Goal: Information Seeking & Learning: Find contact information

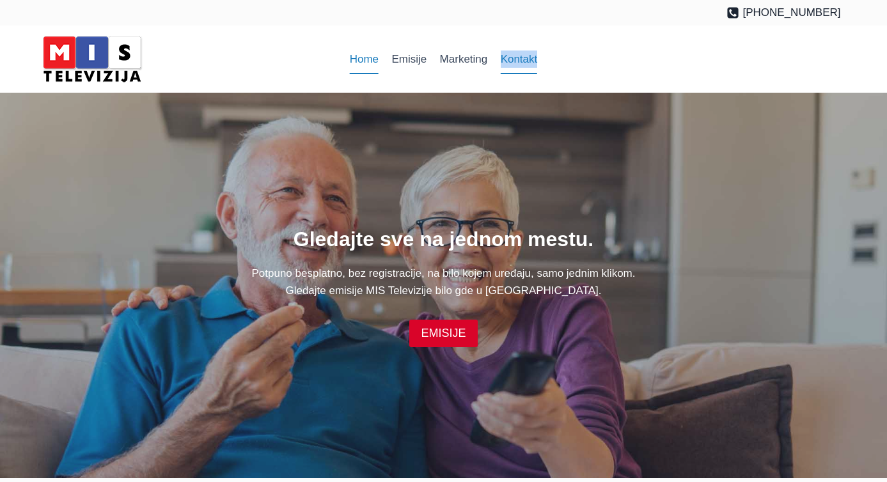
click at [524, 61] on link "Kontakt" at bounding box center [519, 59] width 50 height 31
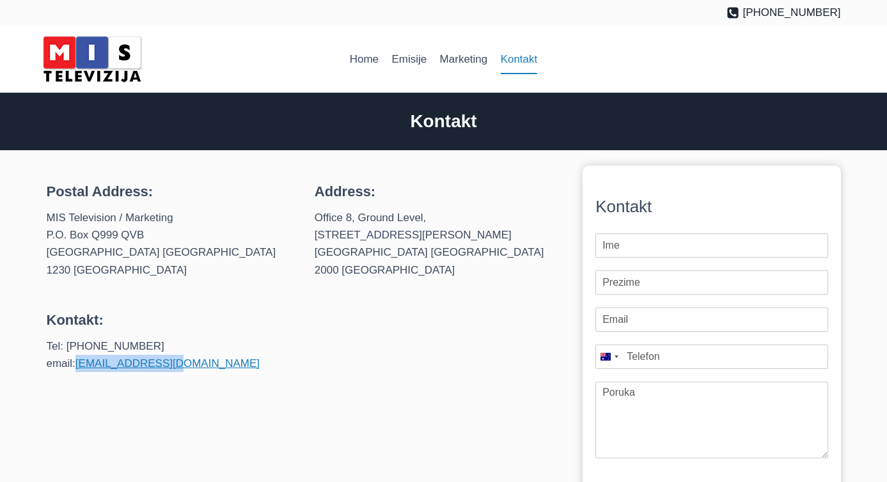
drag, startPoint x: 194, startPoint y: 341, endPoint x: 75, endPoint y: 345, distance: 118.3
click at [75, 345] on p "Tel: (02) 9299 9866 email: info@mistv.com.au" at bounding box center [170, 355] width 247 height 35
copy p "[EMAIL_ADDRESS][DOMAIN_NAME]"
click at [207, 313] on h4 "Kontakt:" at bounding box center [170, 319] width 247 height 21
click at [180, 347] on p "Tel: (02) 9299 9866 email: info@mistv.com.au" at bounding box center [170, 355] width 247 height 35
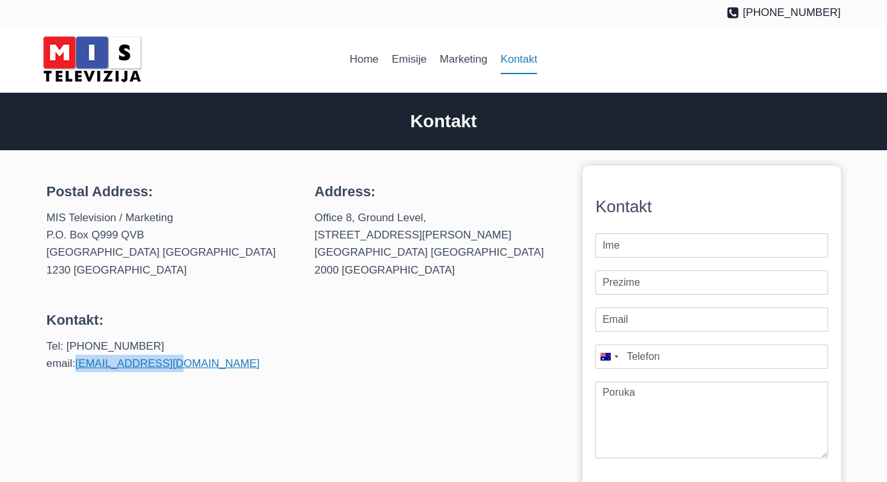
drag, startPoint x: 177, startPoint y: 347, endPoint x: 77, endPoint y: 350, distance: 99.8
click at [77, 350] on p "Tel: (02) 9299 9866 email: info@mistv.com.au" at bounding box center [170, 355] width 247 height 35
copy link "[EMAIL_ADDRESS][DOMAIN_NAME]"
drag, startPoint x: 152, startPoint y: 326, endPoint x: 66, endPoint y: 327, distance: 86.3
click at [66, 338] on p "Tel: (02) 9299 9866 email: info@mistv.com.au" at bounding box center [170, 355] width 247 height 35
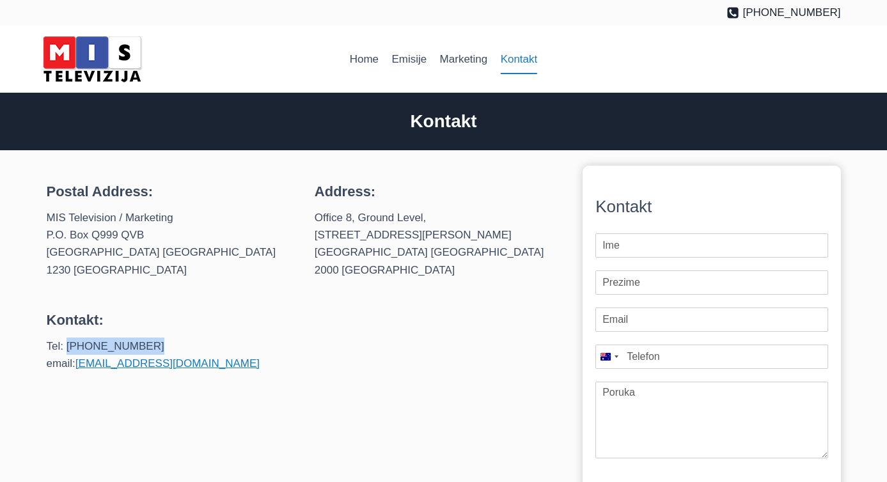
copy p "[PHONE_NUMBER]"
